Goal: Communication & Community: Answer question/provide support

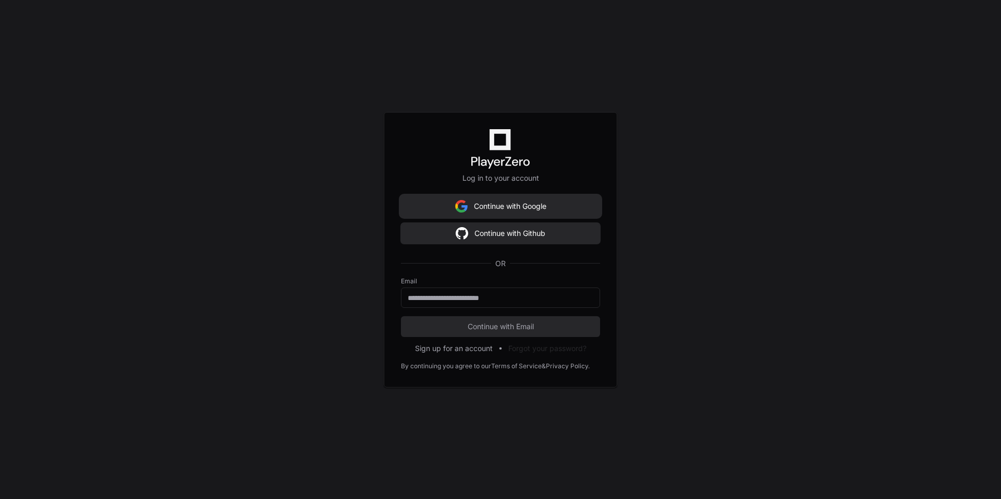
click at [548, 203] on button "Continue with Google" at bounding box center [500, 206] width 199 height 21
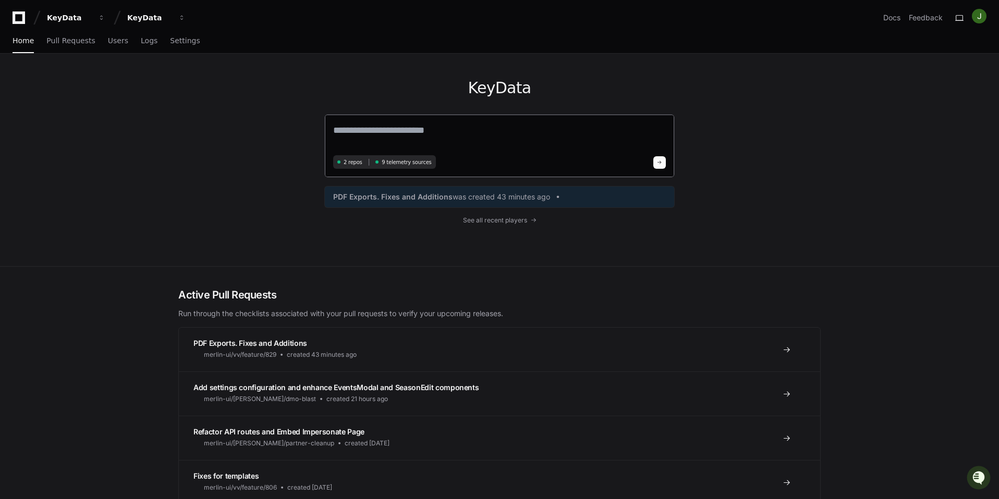
click at [503, 141] on textarea at bounding box center [499, 137] width 333 height 29
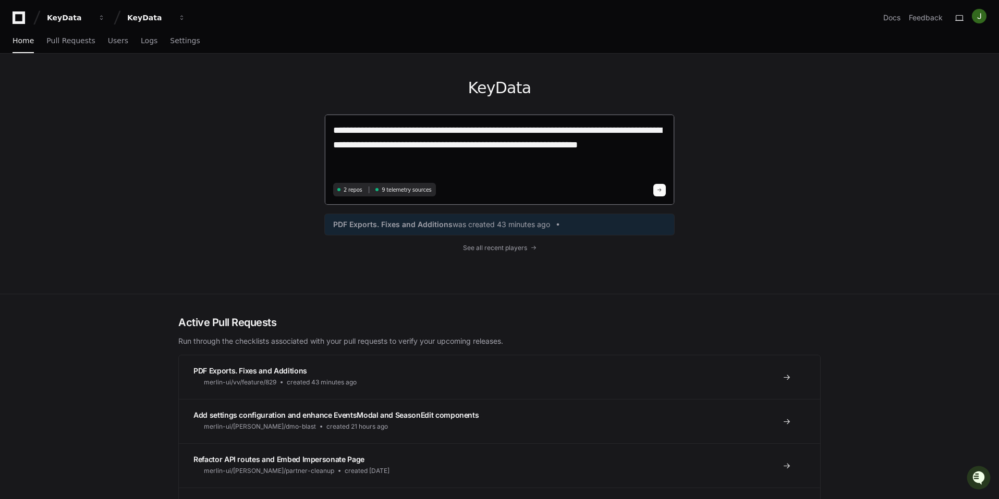
paste textarea "**********"
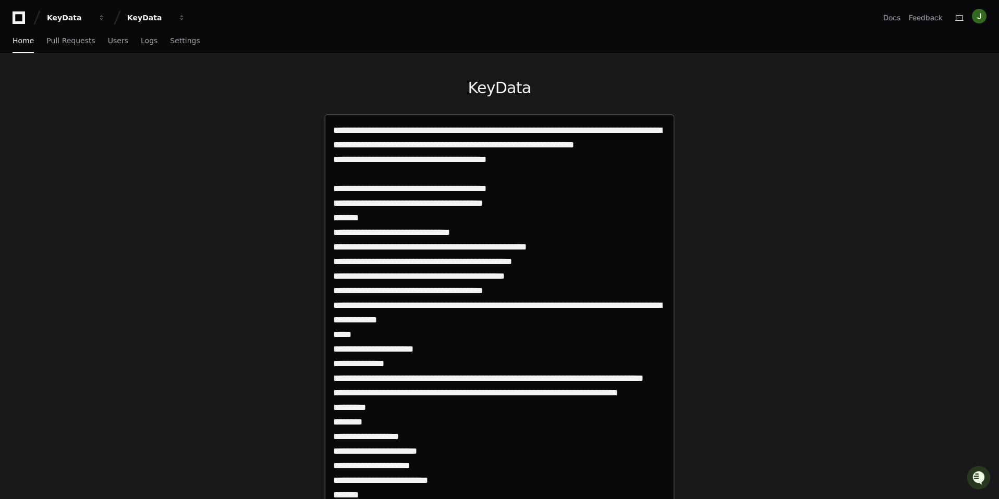
click at [428, 172] on textarea at bounding box center [499, 436] width 333 height 626
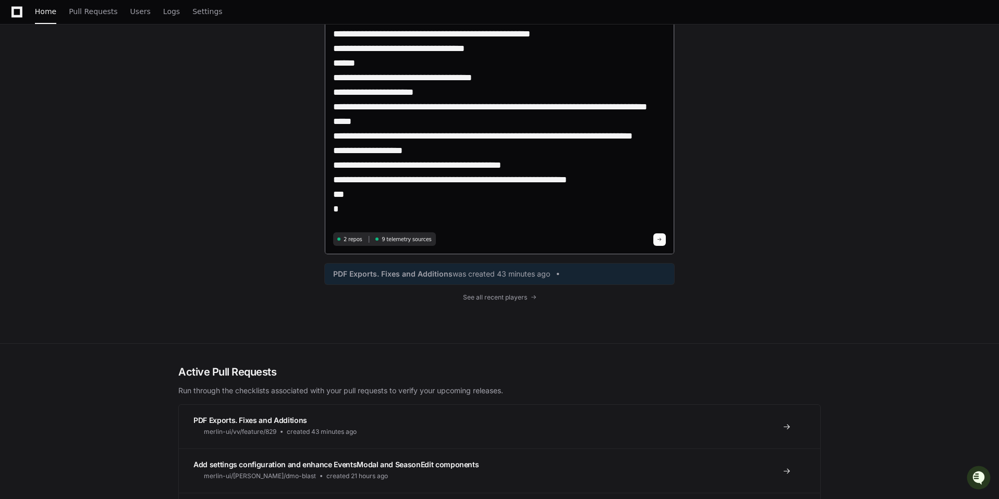
scroll to position [514, 0]
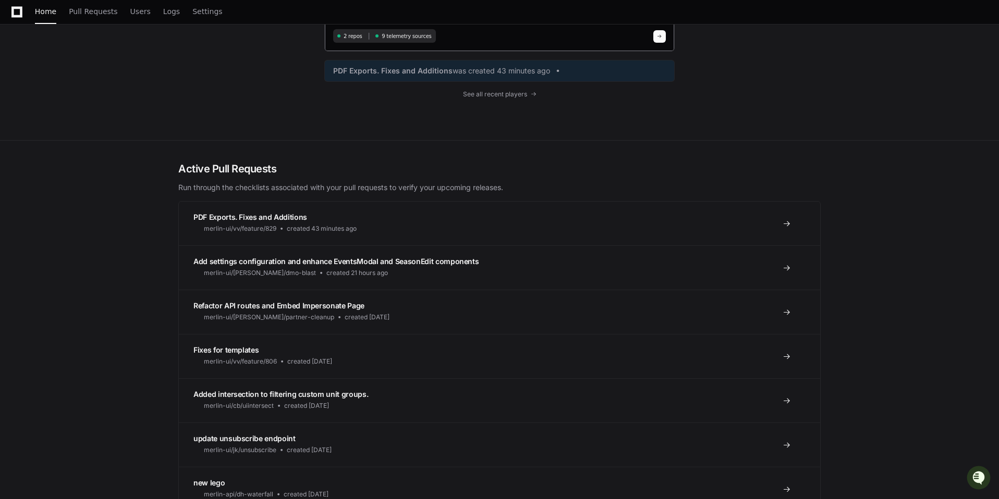
type textarea "**********"
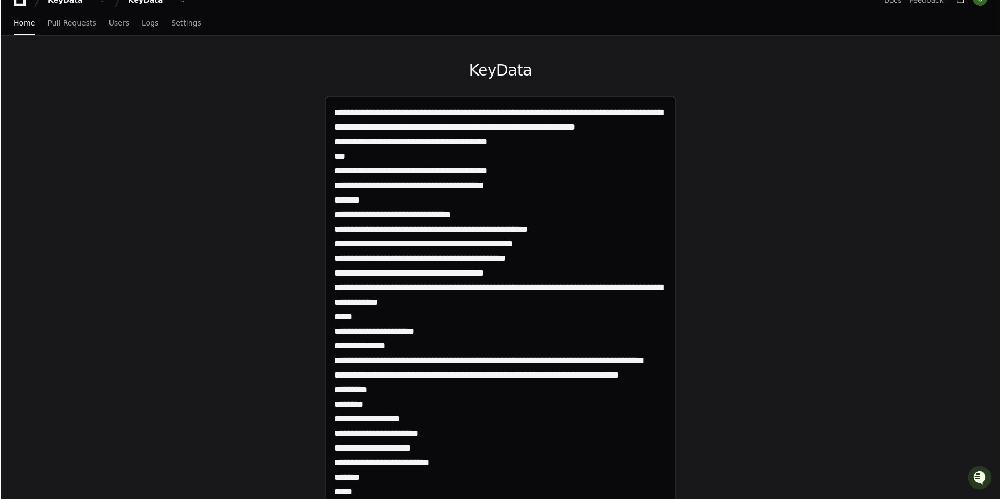
scroll to position [0, 0]
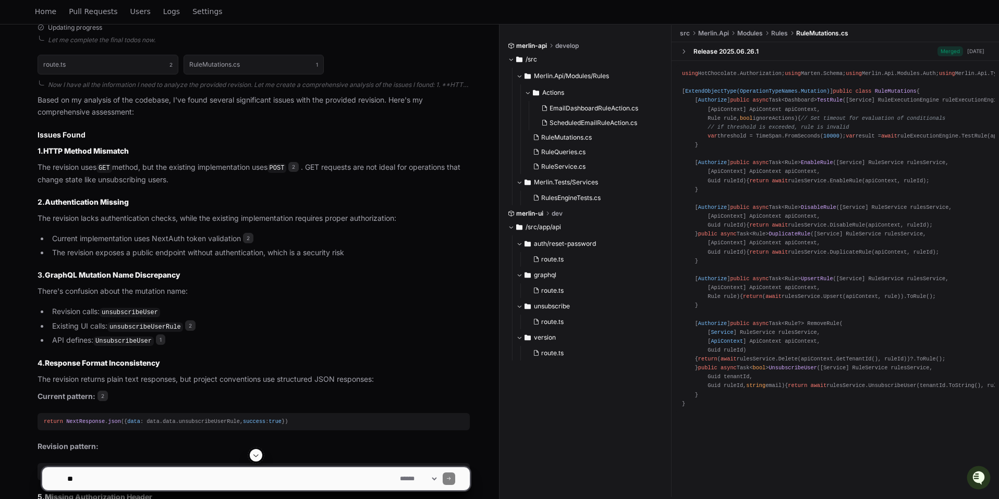
scroll to position [762, 0]
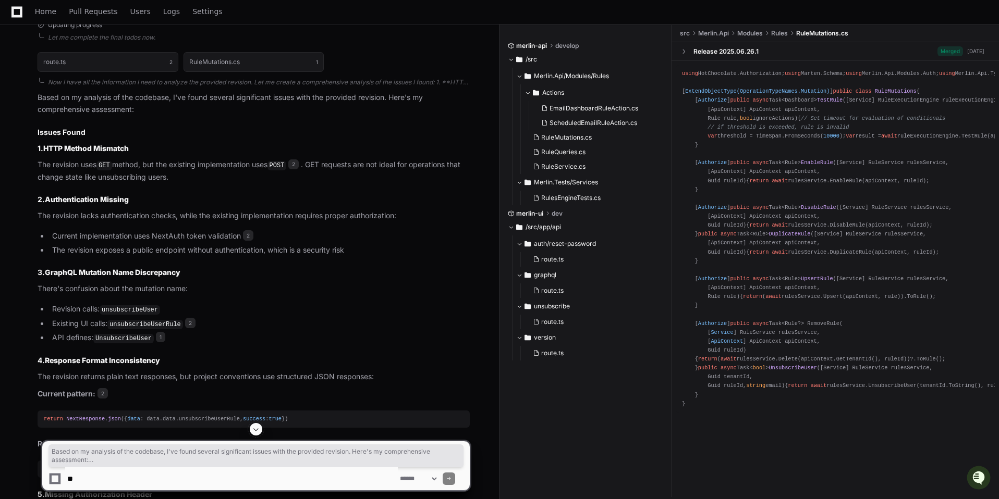
drag, startPoint x: 213, startPoint y: 354, endPoint x: 213, endPoint y: 327, distance: 27.1
click at [213, 327] on article "Based on my analysis of the codebase, I've found several significant issues wit…" at bounding box center [254, 441] width 432 height 698
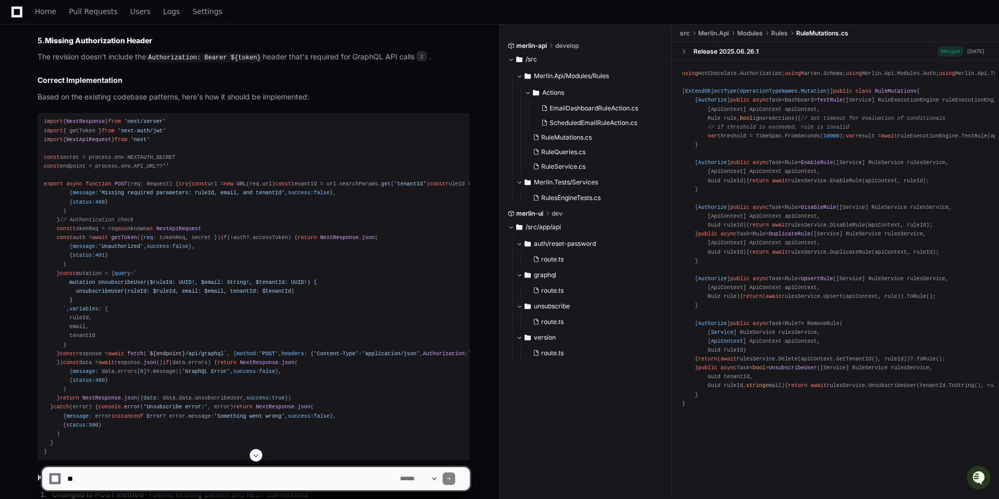
scroll to position [1259, 0]
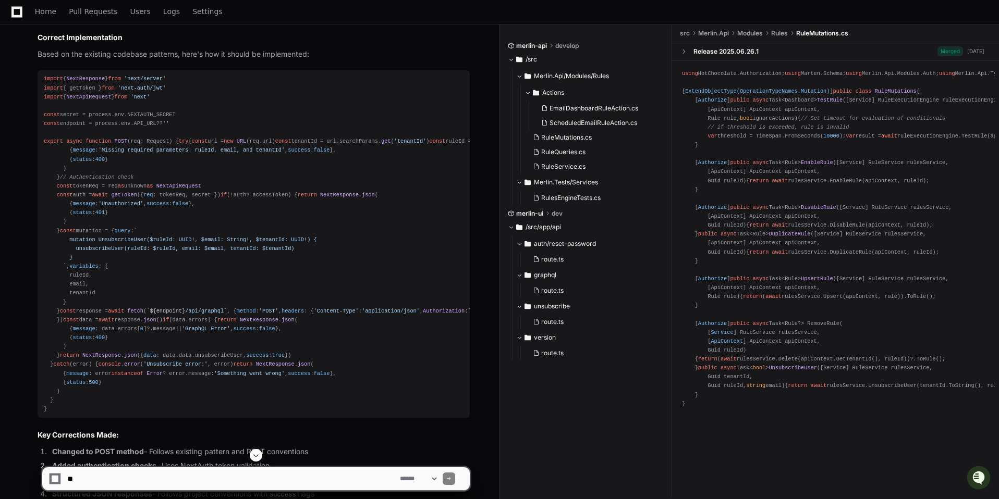
click at [186, 478] on textarea at bounding box center [231, 479] width 333 height 23
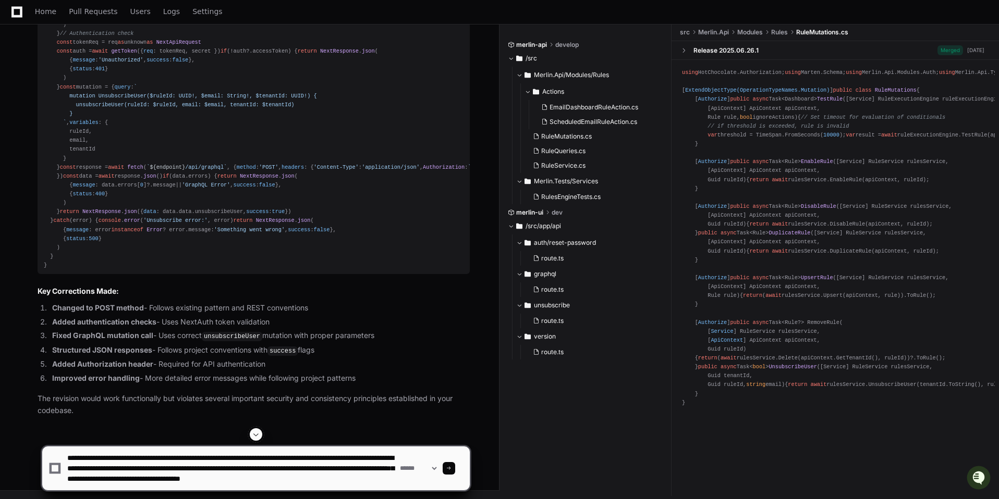
scroll to position [3, 0]
type textarea "**********"
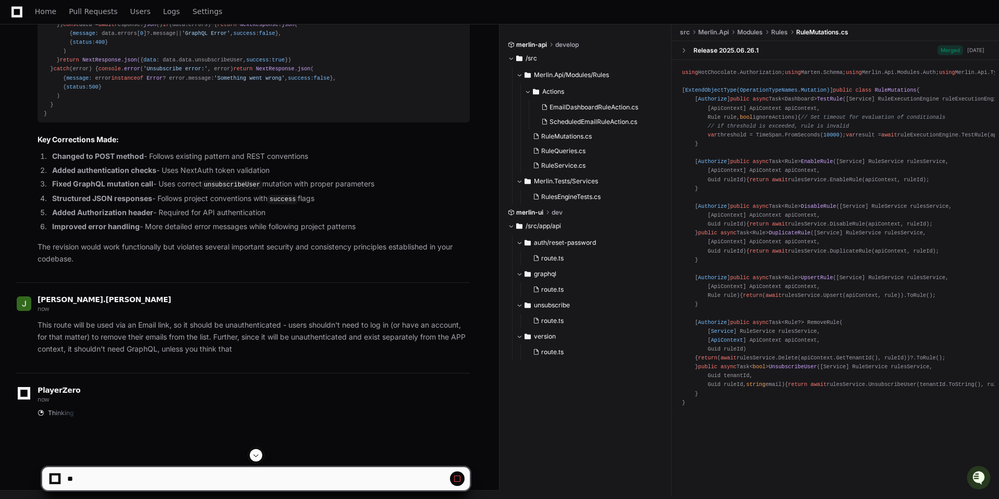
scroll to position [2158, 0]
click at [296, 339] on p "This route will be used via an Email link, so it should be unauthenticated - us…" at bounding box center [254, 337] width 432 height 35
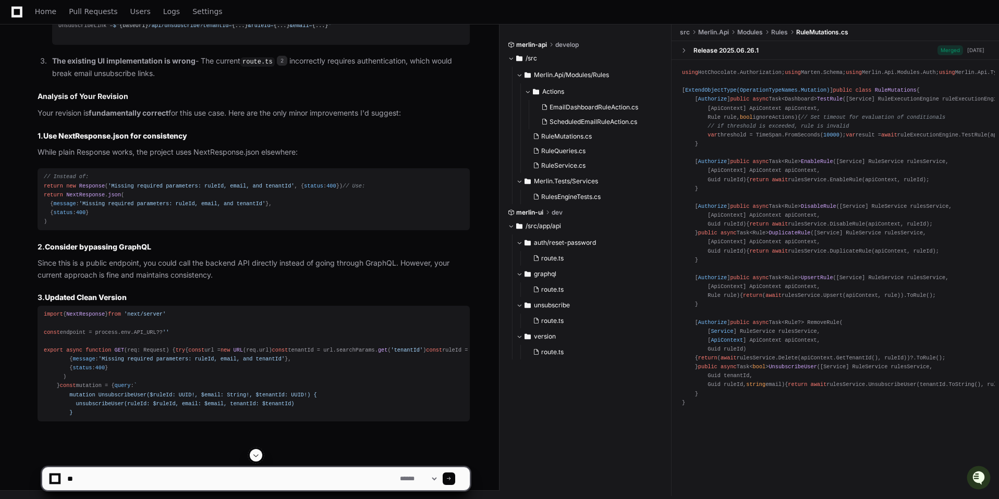
scroll to position [2494, 0]
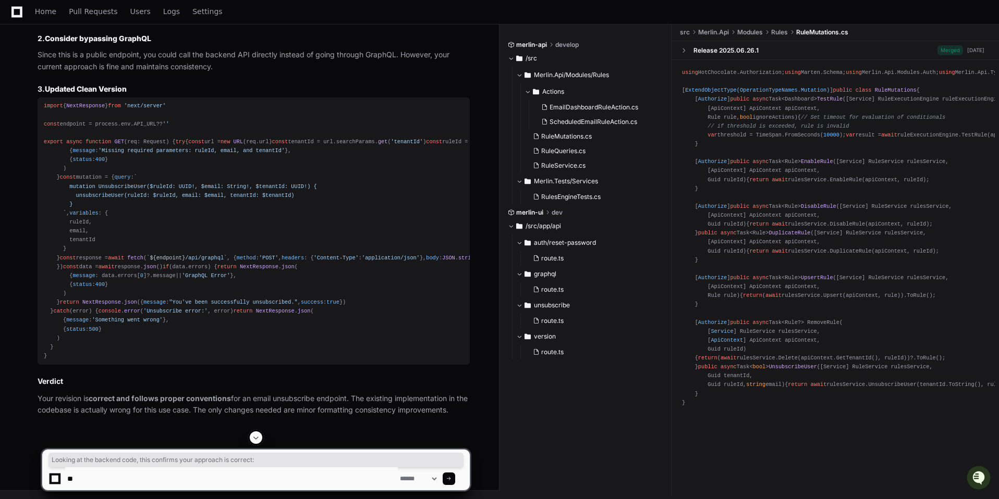
drag, startPoint x: 115, startPoint y: 179, endPoint x: 114, endPoint y: 160, distance: 18.8
click at [114, 160] on article "You're absolutely right! This is a critical context I missed. Email unsubscribe…" at bounding box center [254, 50] width 432 height 731
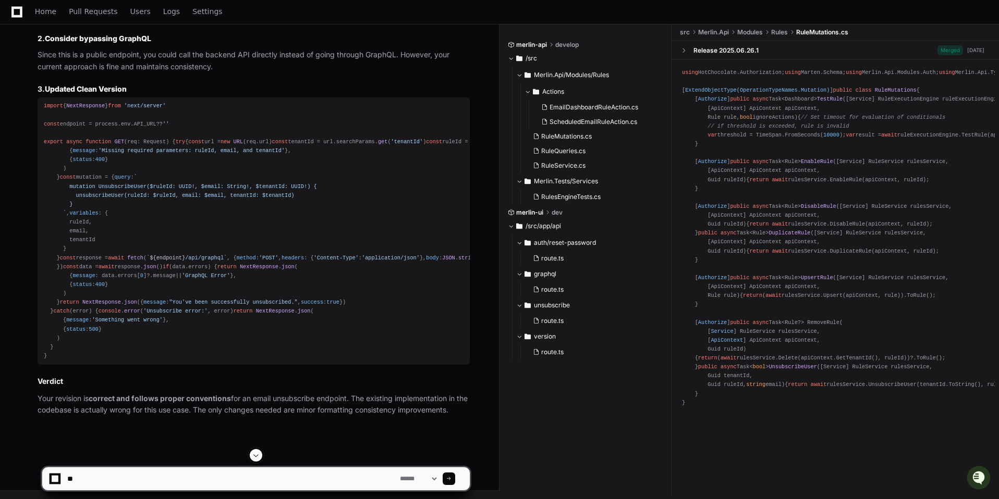
drag, startPoint x: 190, startPoint y: 233, endPoint x: 181, endPoint y: 235, distance: 9.2
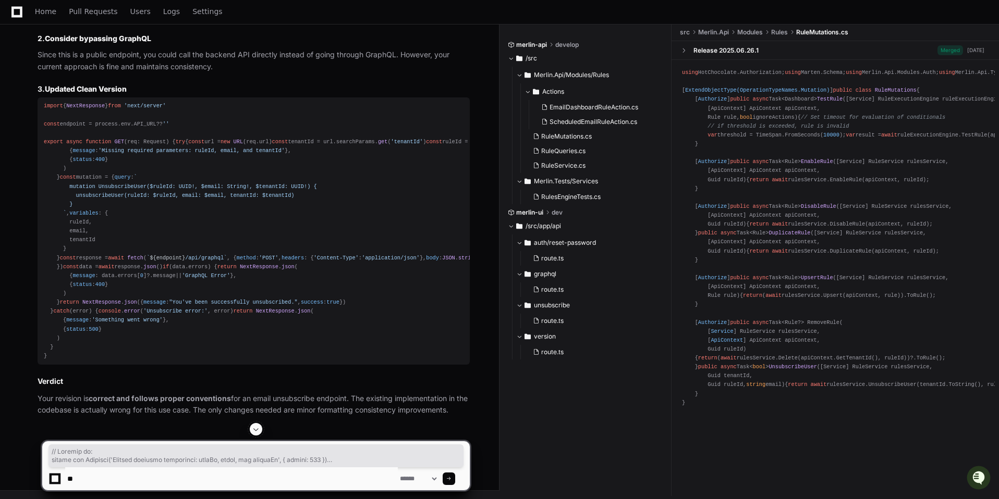
scroll to position [2835, 0]
drag, startPoint x: 50, startPoint y: 358, endPoint x: 36, endPoint y: 230, distance: 129.0
click at [36, 230] on div "Thinking RuleMutations.cs 1 ScheduledEmailRuleAction.cs 3 route.ts 2 You're abs…" at bounding box center [243, 22] width 453 height 790
copy div "import { NextResponse } from 'next/server' const endpoint = process. env . API_…"
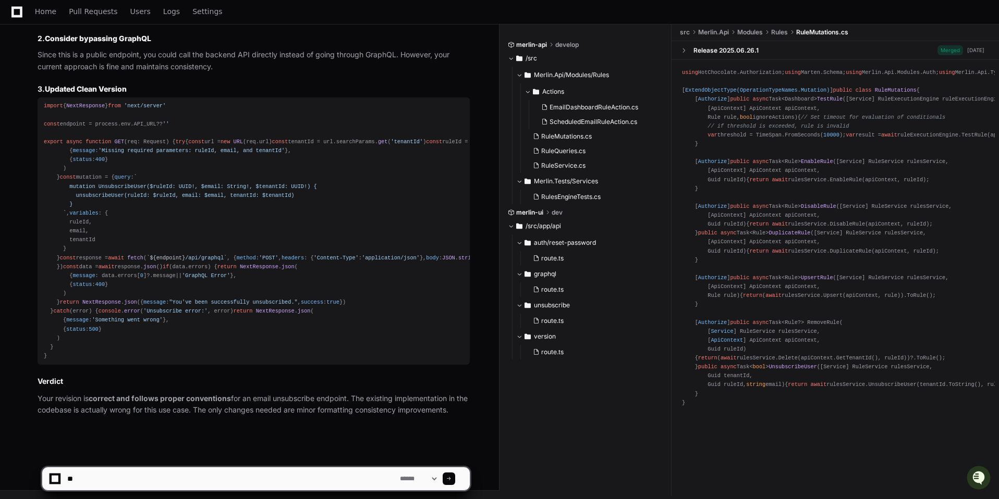
click at [142, 397] on strong "correct and follows proper conventions" at bounding box center [160, 398] width 142 height 9
click at [306, 471] on textarea at bounding box center [231, 479] width 333 height 23
click at [298, 479] on textarea at bounding box center [231, 479] width 333 height 23
type textarea "*"
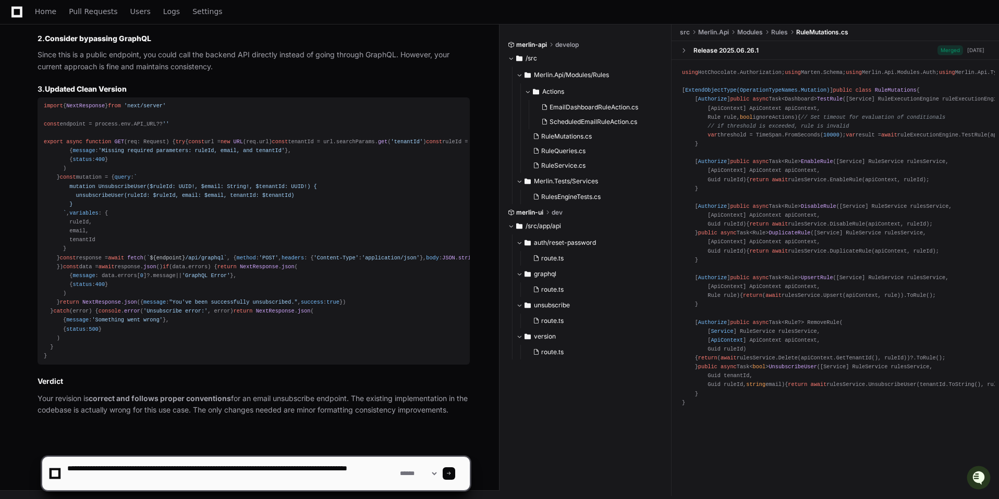
type textarea "**********"
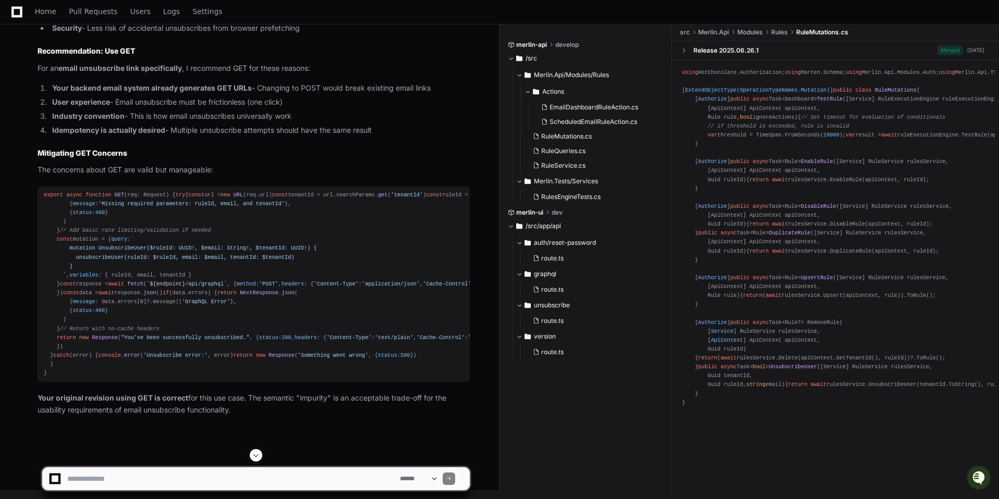
scroll to position [3795, 0]
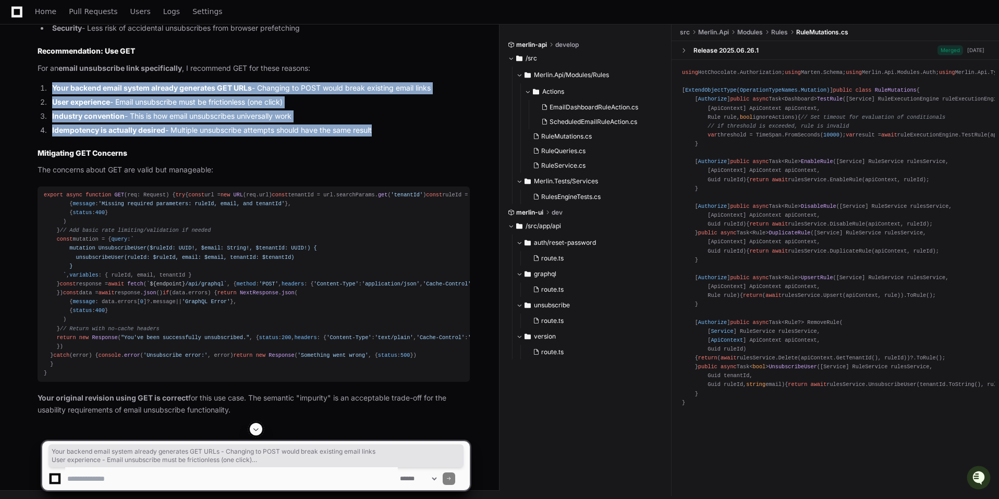
drag, startPoint x: 245, startPoint y: 413, endPoint x: 247, endPoint y: 349, distance: 64.2
click at [247, 349] on article "Excellent question! This is a classic dilemma between HTTP semantic correctness…" at bounding box center [254, 111] width 432 height 611
